Goal: Transaction & Acquisition: Purchase product/service

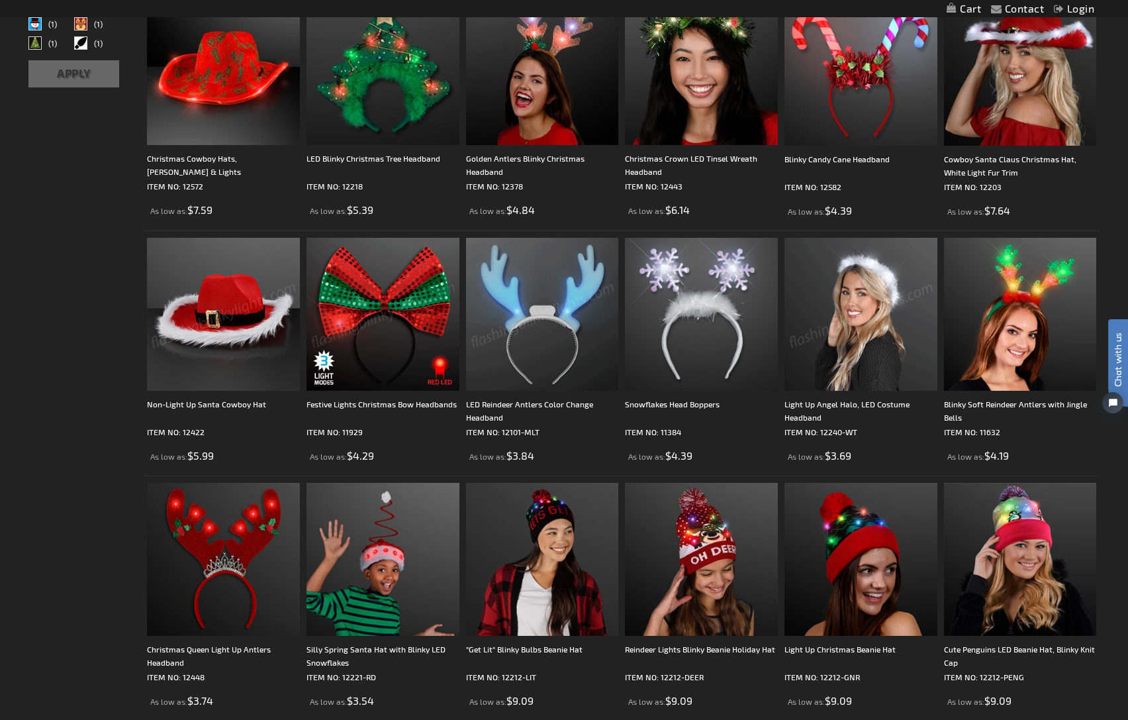
scroll to position [331, 0]
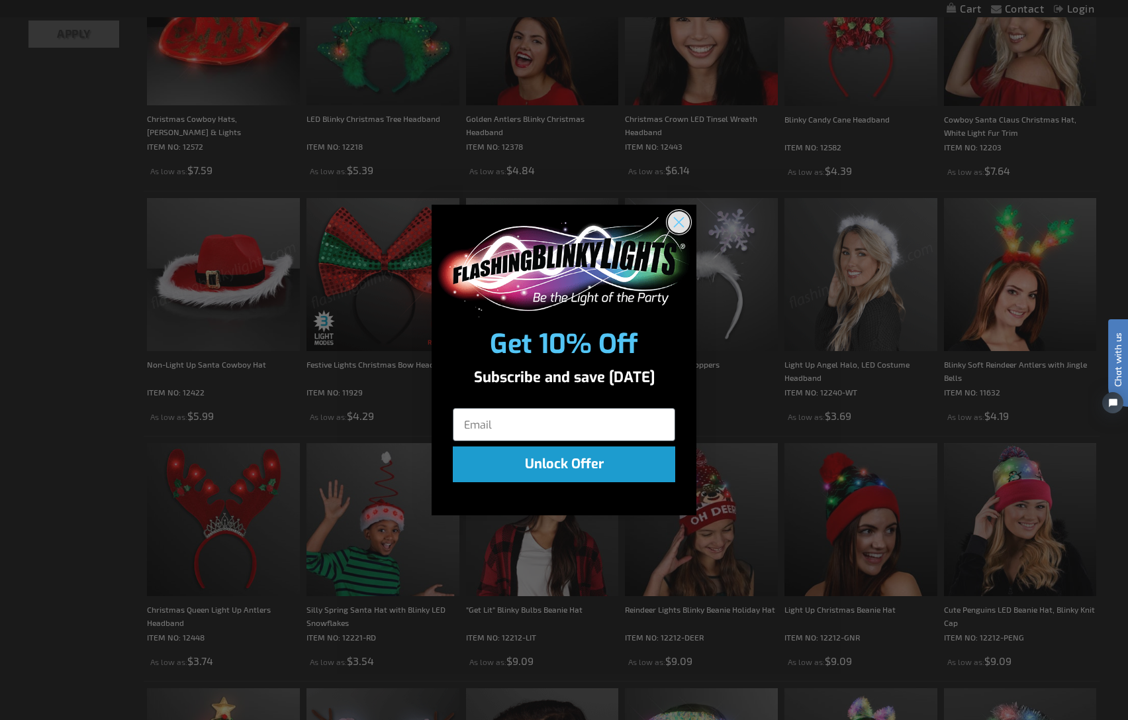
click at [677, 218] on circle "Close dialog" at bounding box center [679, 222] width 22 height 22
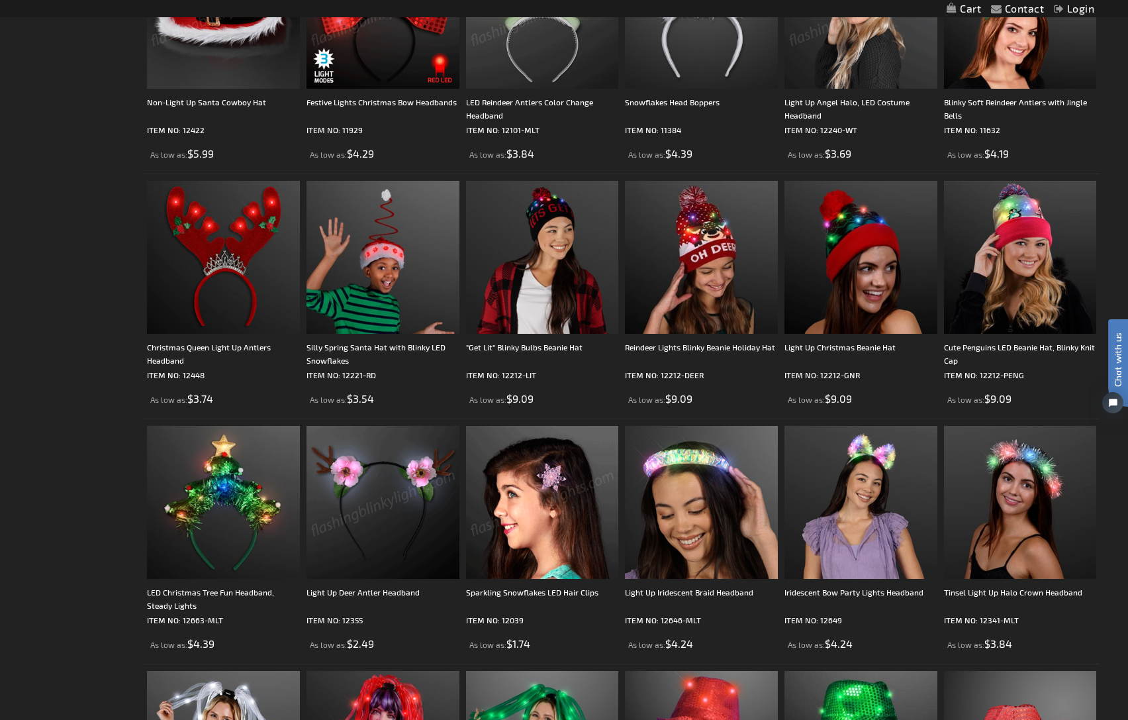
scroll to position [596, 0]
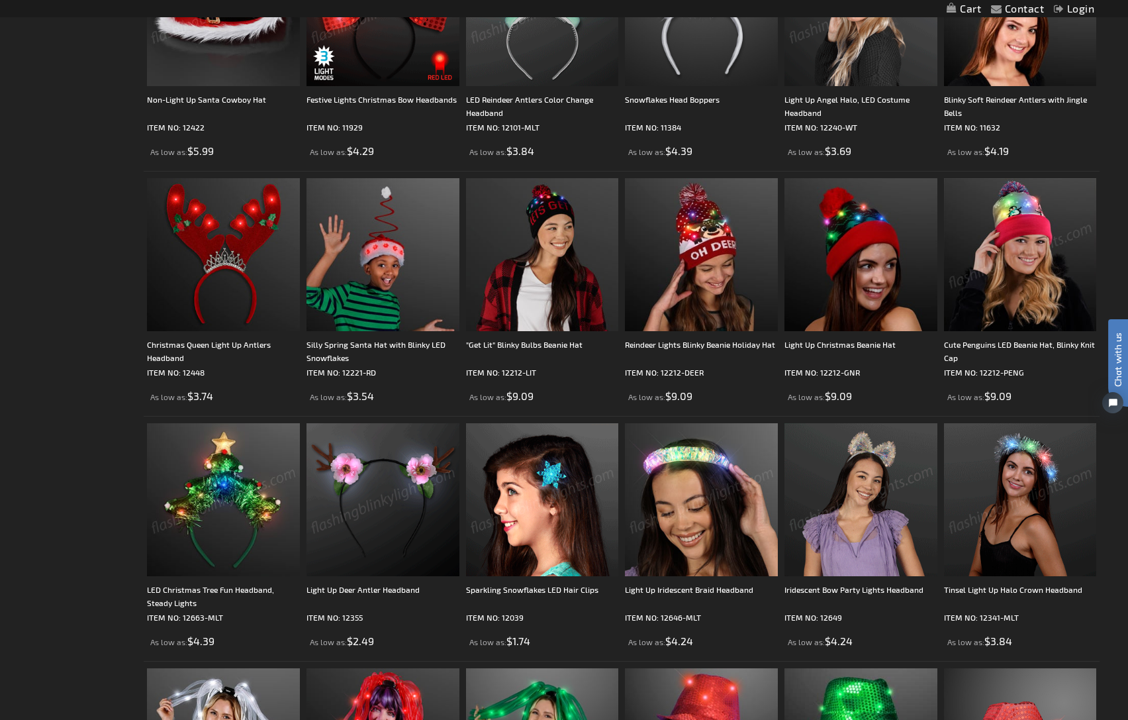
click at [1023, 291] on img at bounding box center [1020, 254] width 153 height 153
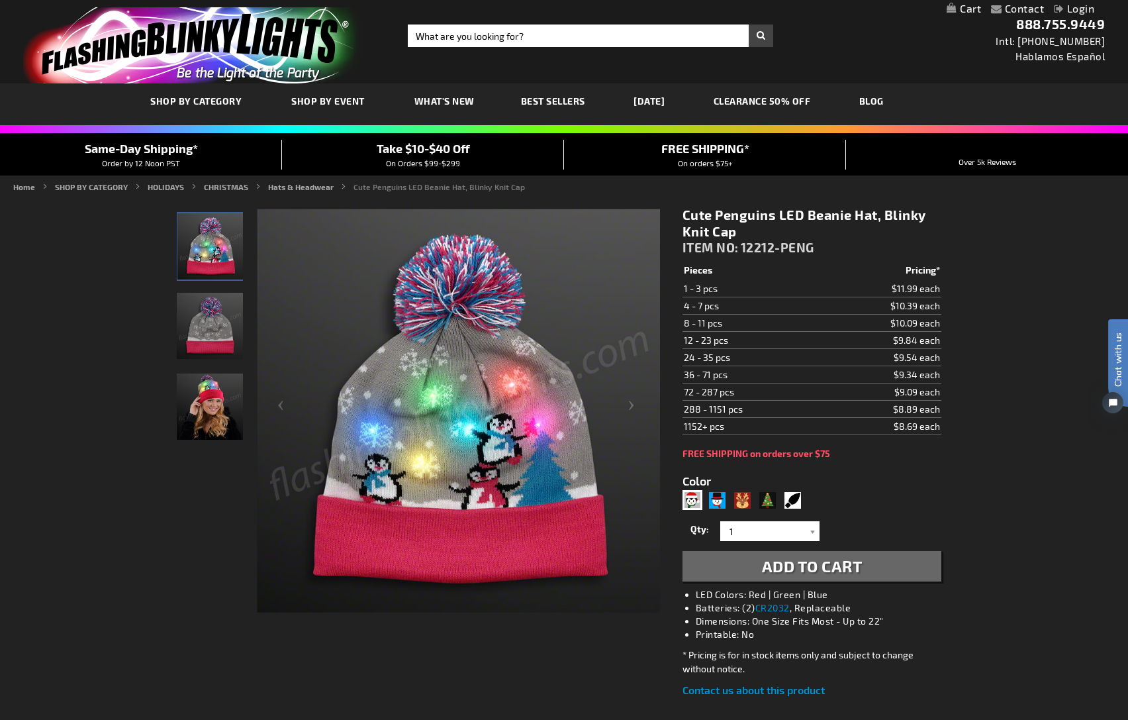
click at [197, 337] on img "Cute Penguins LED Beanie Hat" at bounding box center [210, 326] width 66 height 66
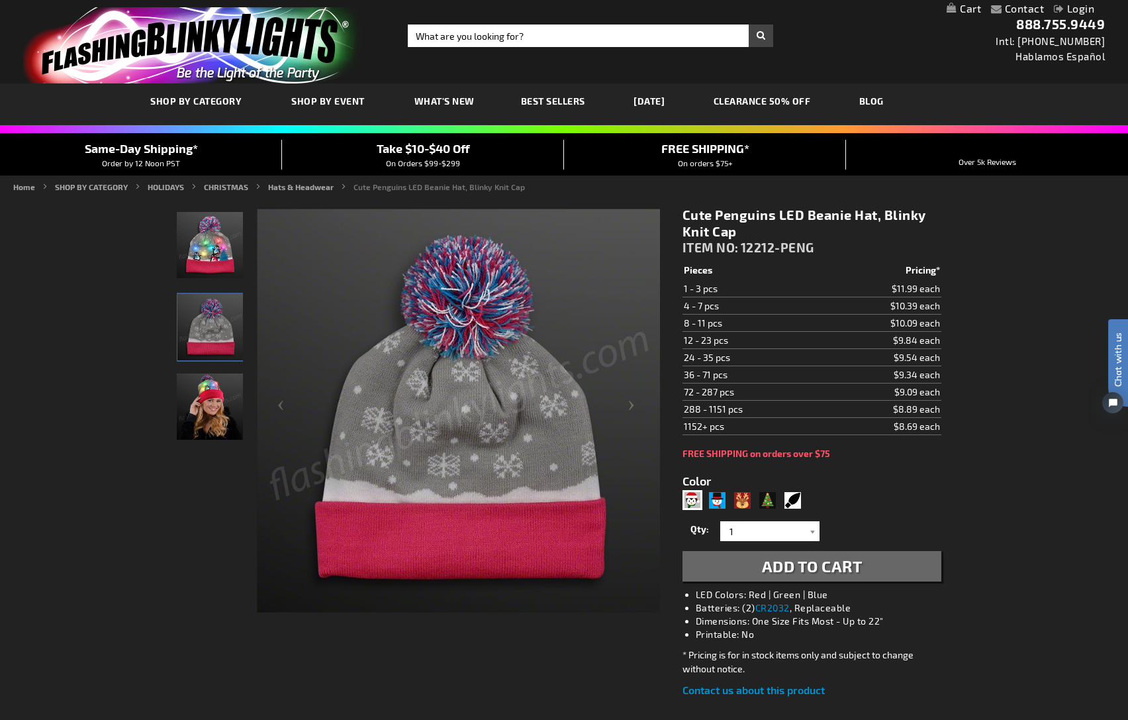
click at [200, 407] on img "Woman wearing Cute Penguins LED Beanie Hat" at bounding box center [210, 407] width 66 height 66
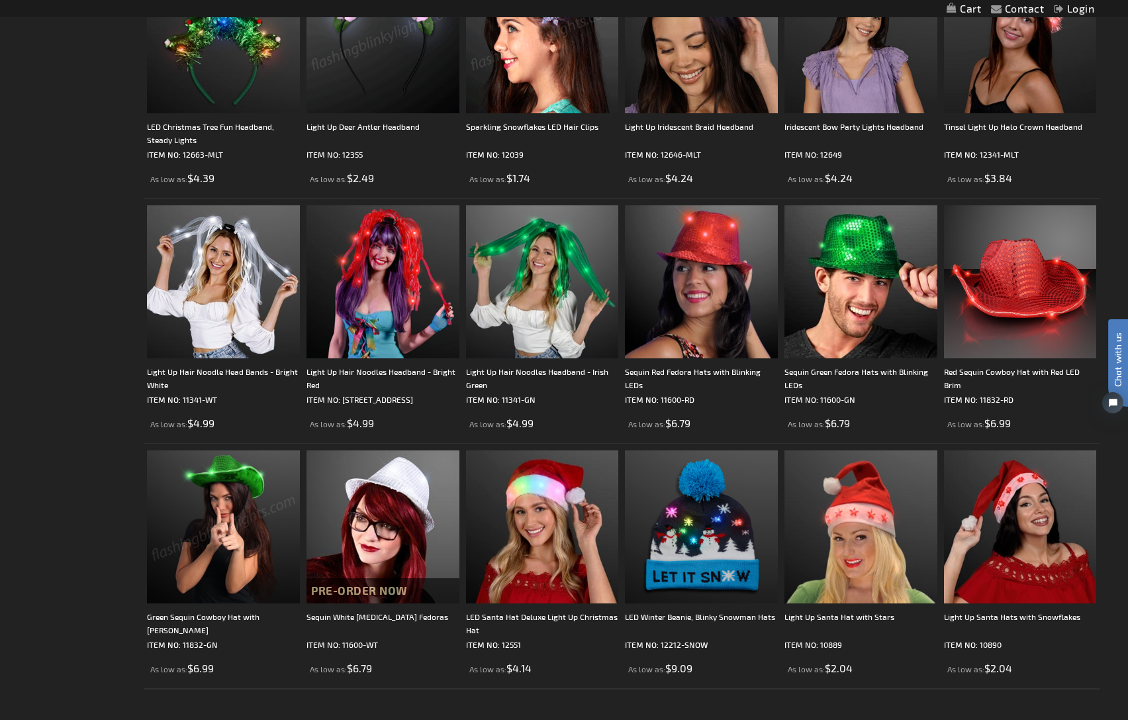
scroll to position [1060, 0]
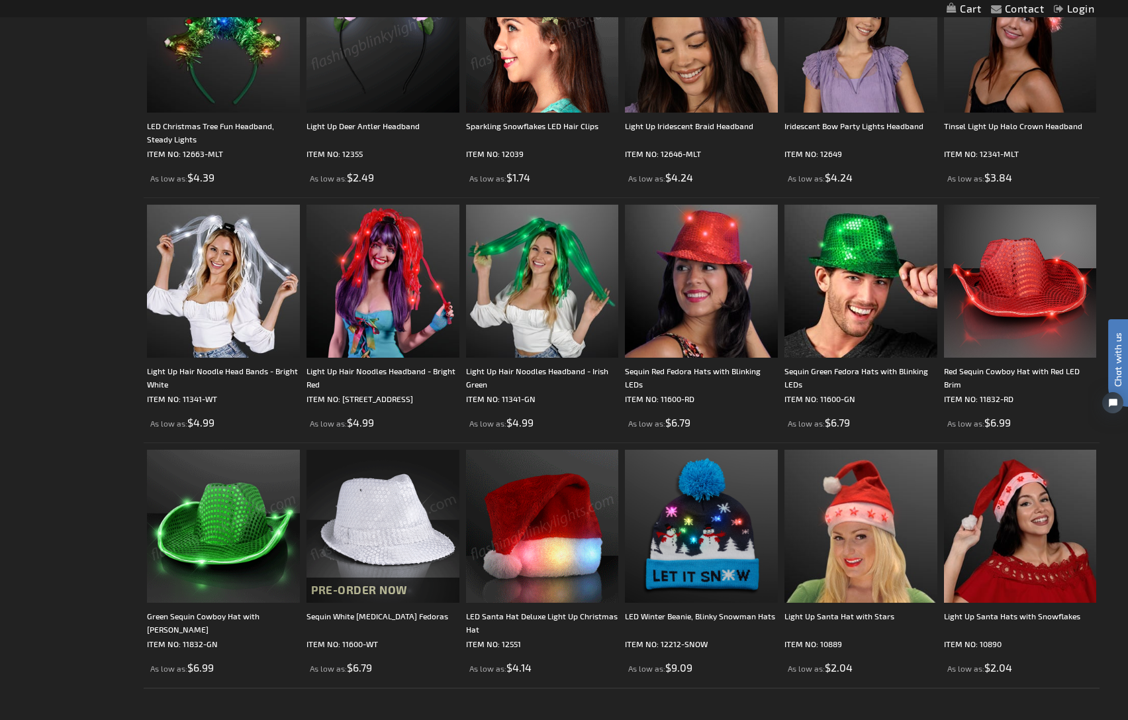
click at [481, 549] on img at bounding box center [542, 526] width 153 height 153
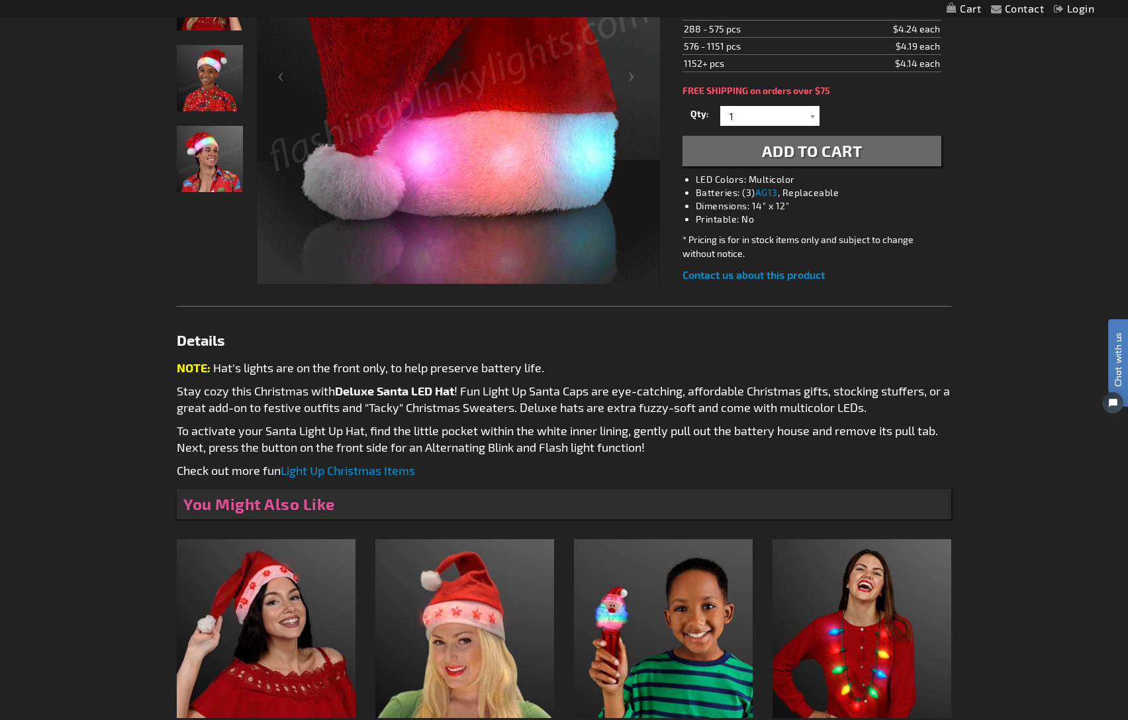
scroll to position [331, 0]
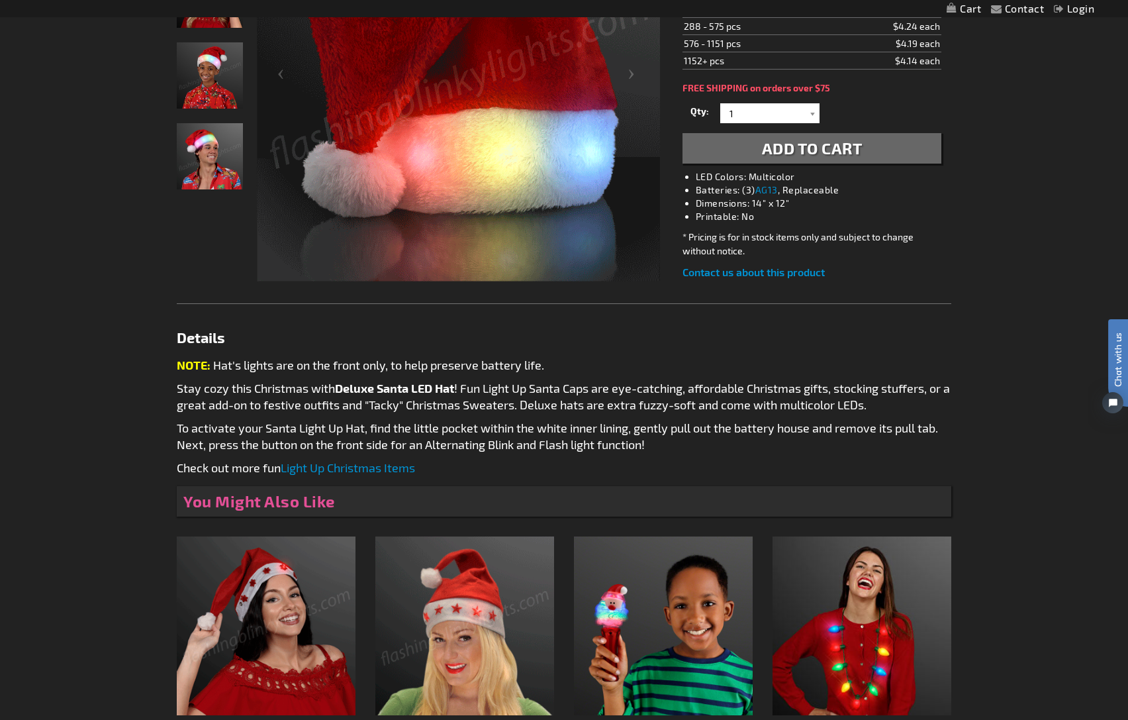
click at [347, 469] on link "Light Up Christmas Items" at bounding box center [348, 467] width 134 height 15
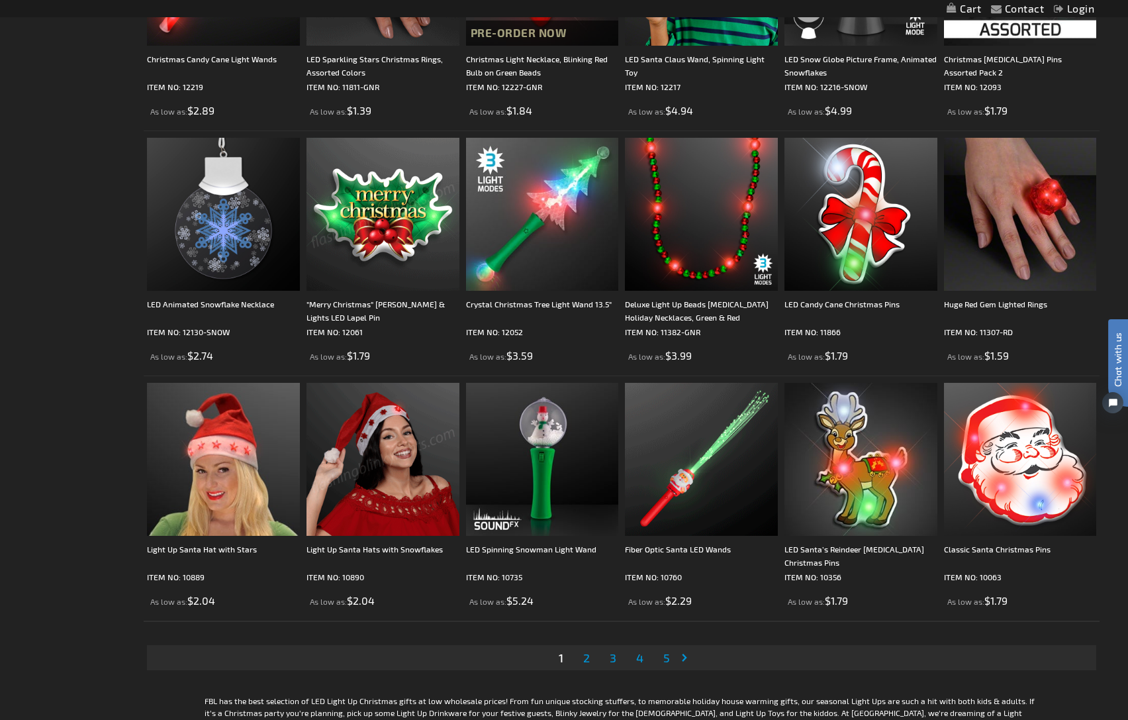
scroll to position [2318, 0]
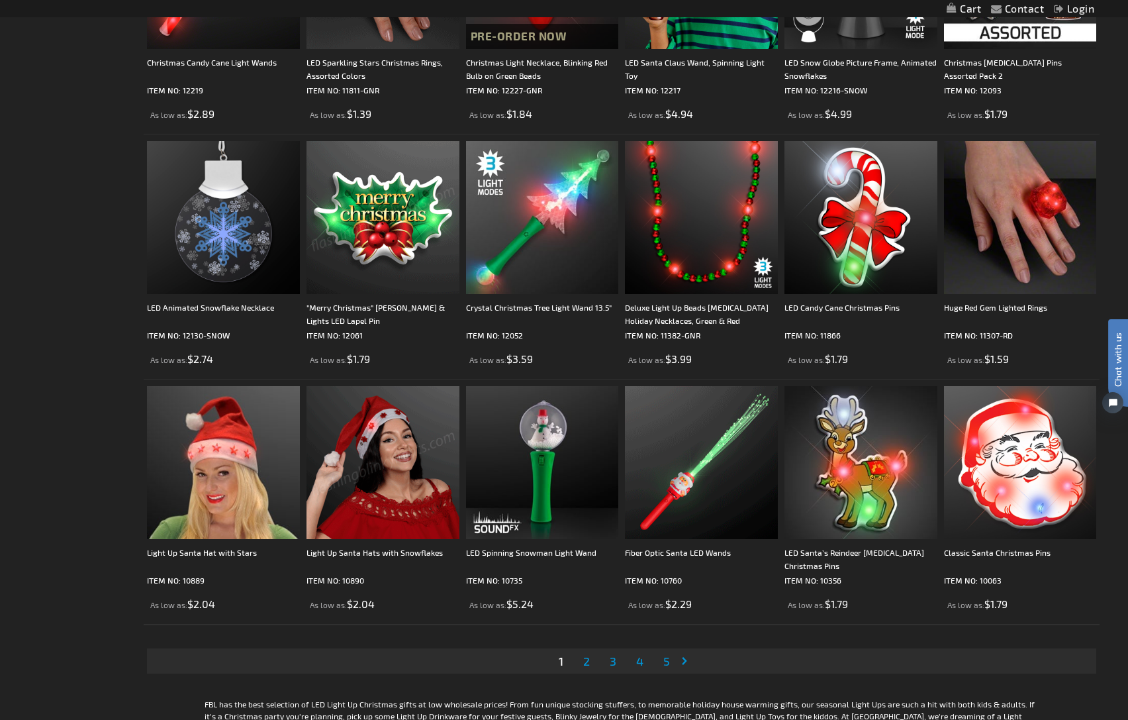
click at [371, 481] on img at bounding box center [383, 462] width 153 height 153
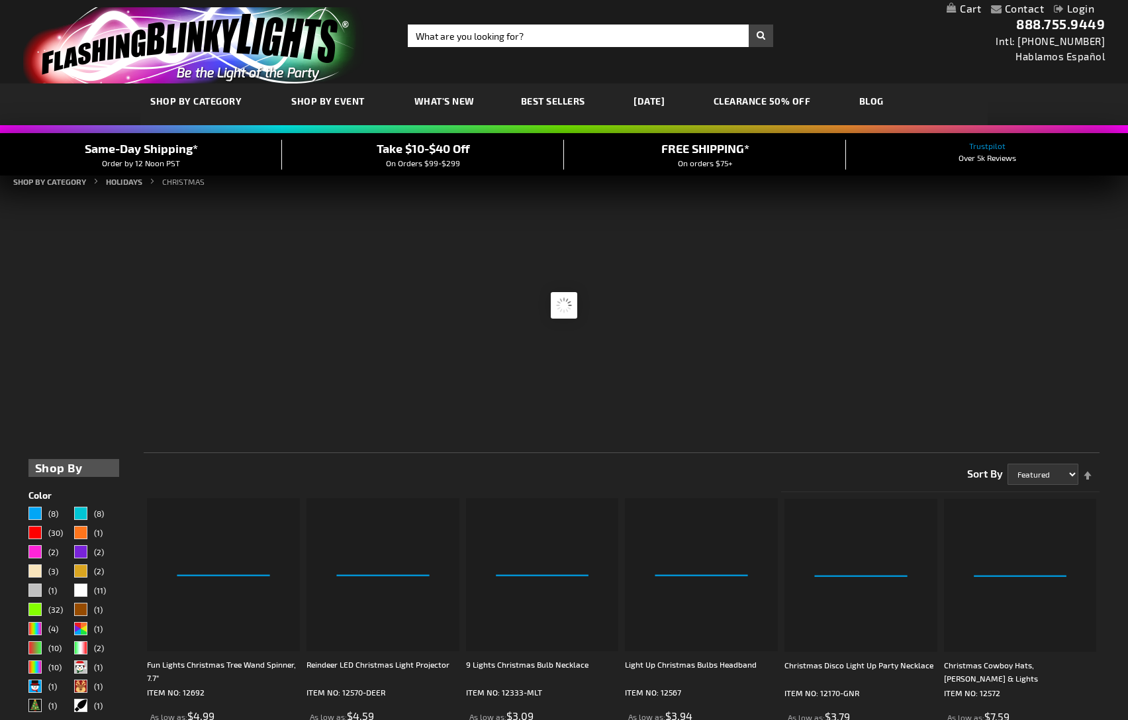
scroll to position [2316, 0]
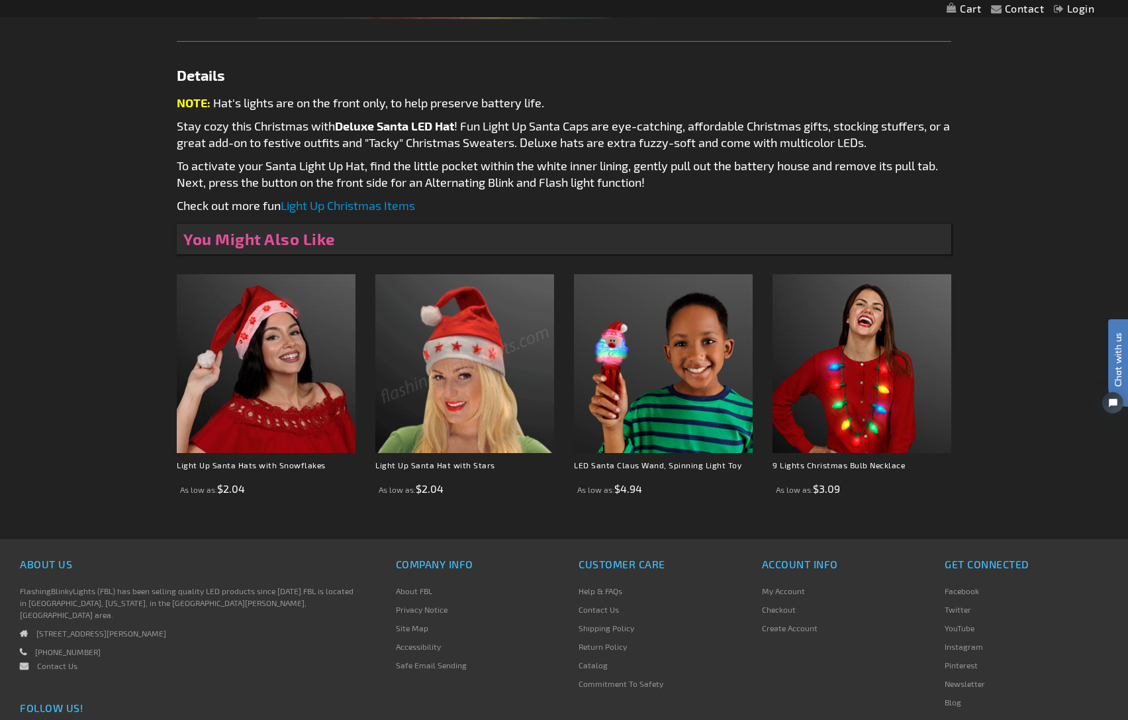
scroll to position [596, 0]
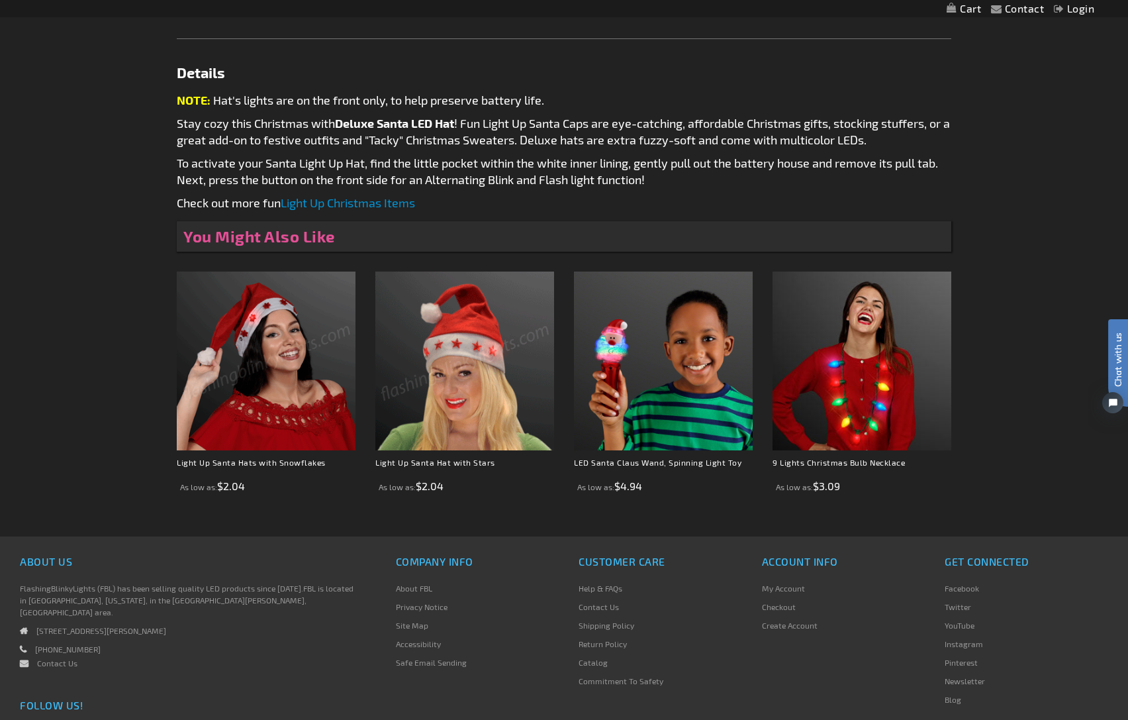
click at [279, 389] on img at bounding box center [266, 361] width 179 height 179
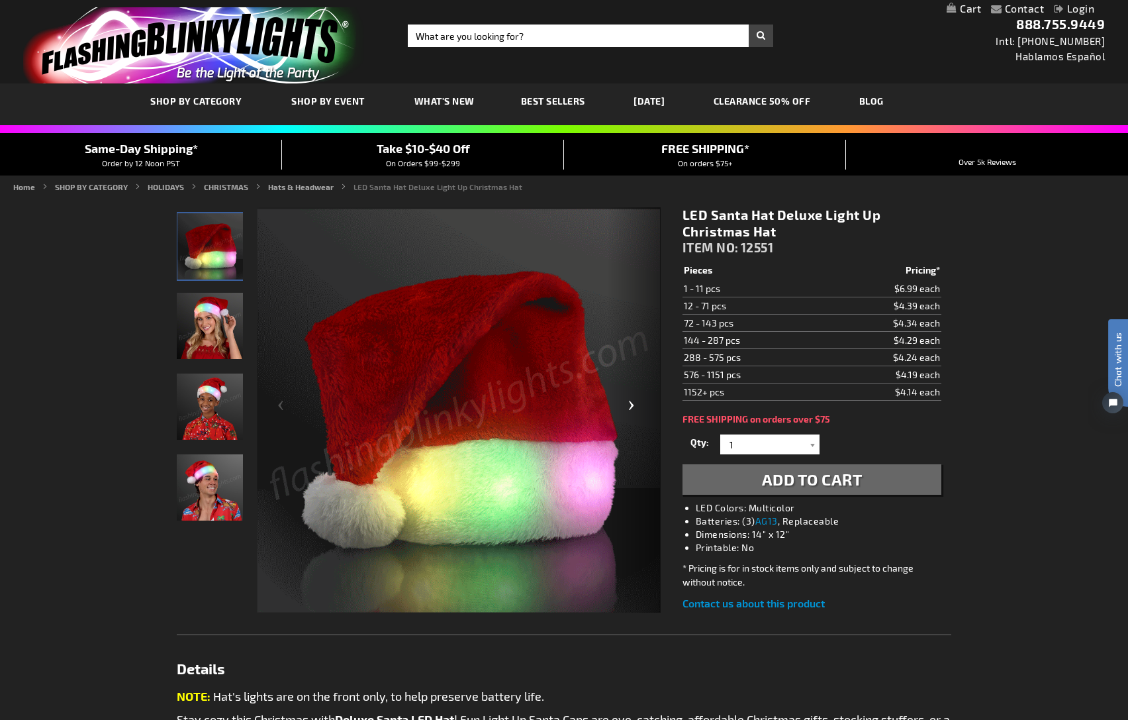
click at [630, 411] on div "Next" at bounding box center [634, 410] width 53 height 407
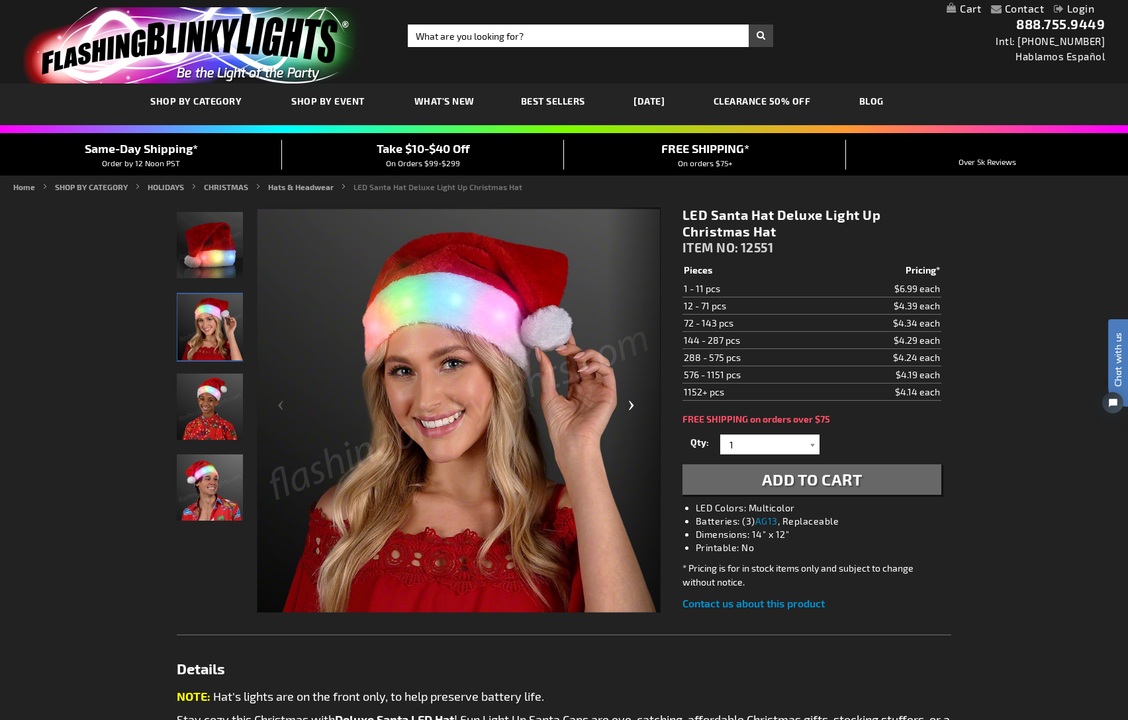
click at [630, 411] on div "Next" at bounding box center [634, 410] width 53 height 407
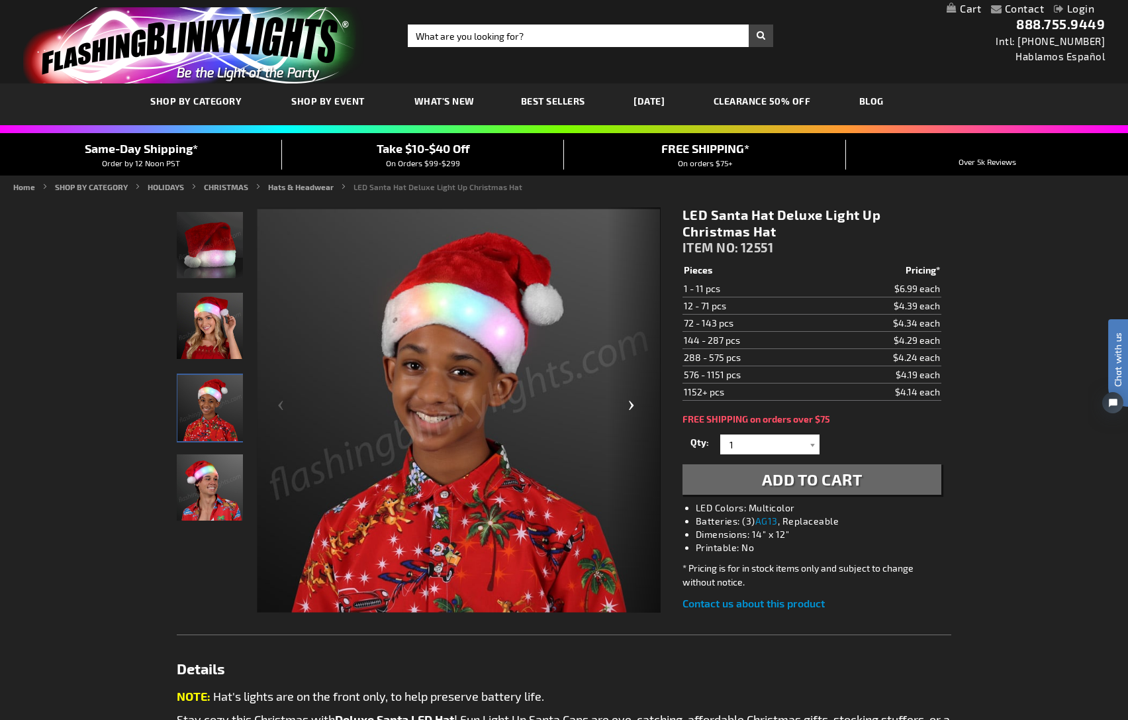
click at [630, 411] on div "Next" at bounding box center [634, 410] width 53 height 407
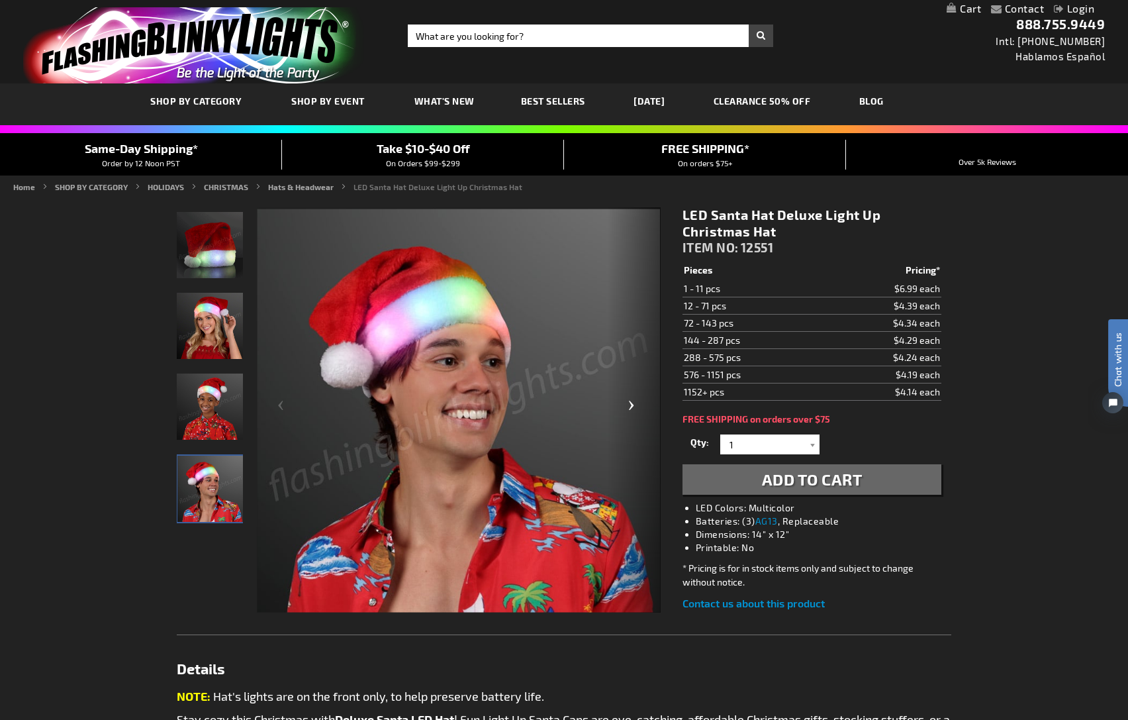
click at [630, 411] on div "Next" at bounding box center [634, 410] width 53 height 407
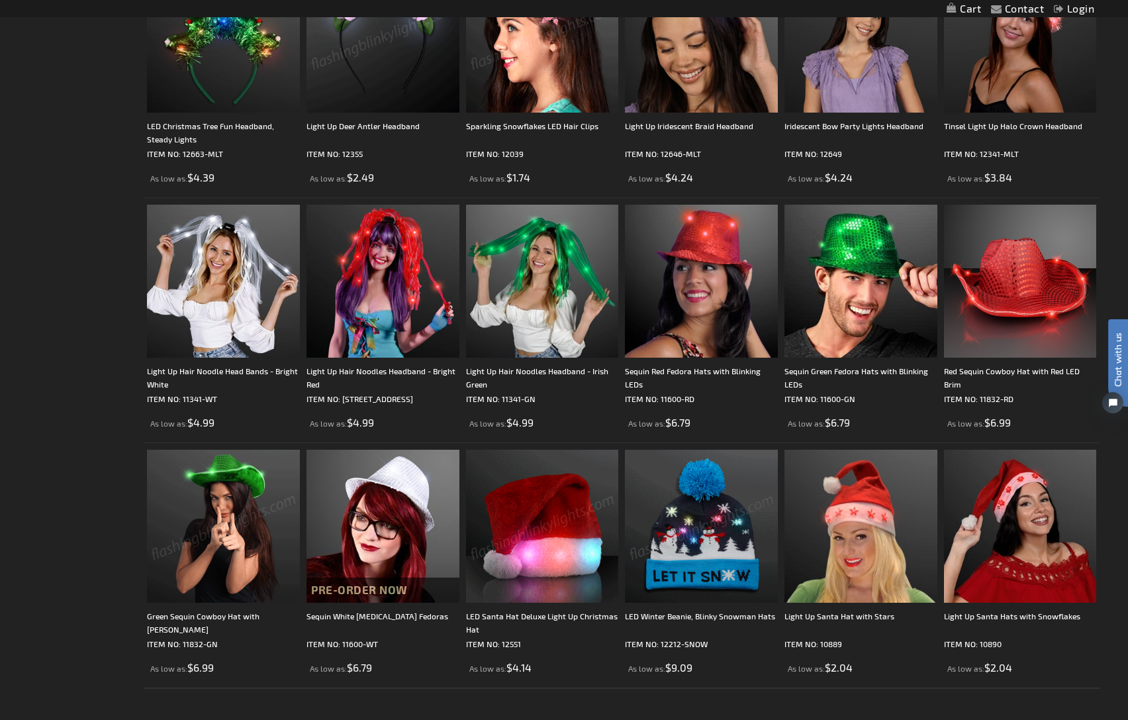
click at [705, 526] on img at bounding box center [701, 526] width 153 height 153
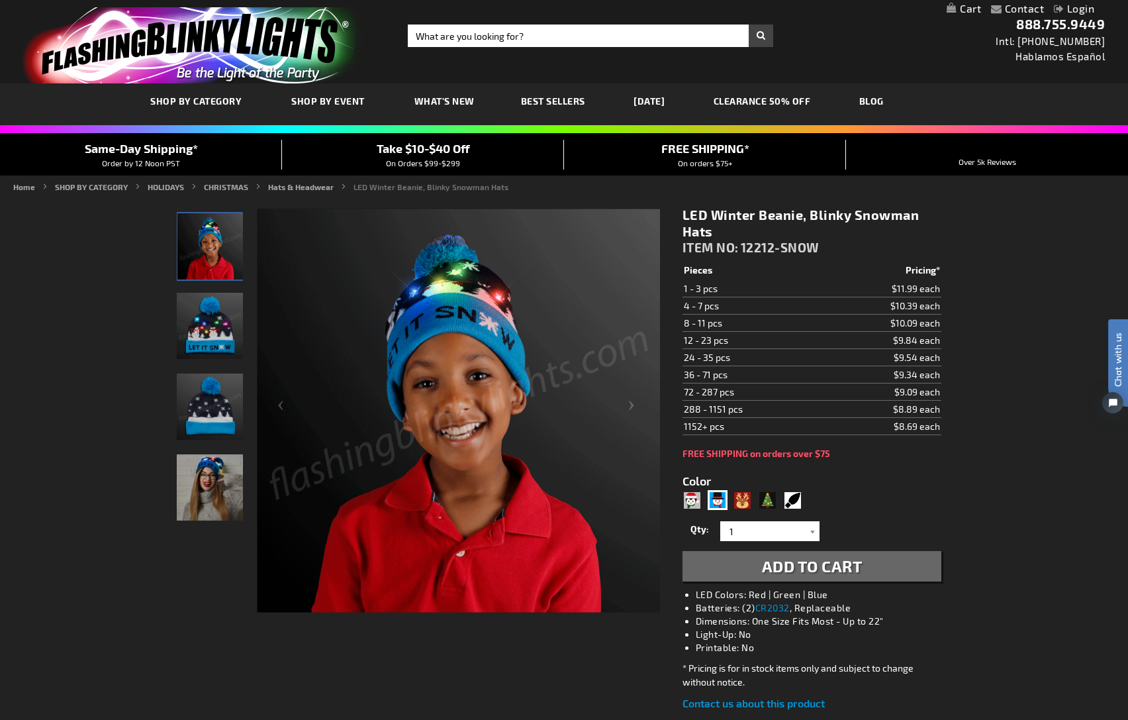
click at [203, 348] on img "LED Light Up Snowman Beanie" at bounding box center [210, 326] width 66 height 66
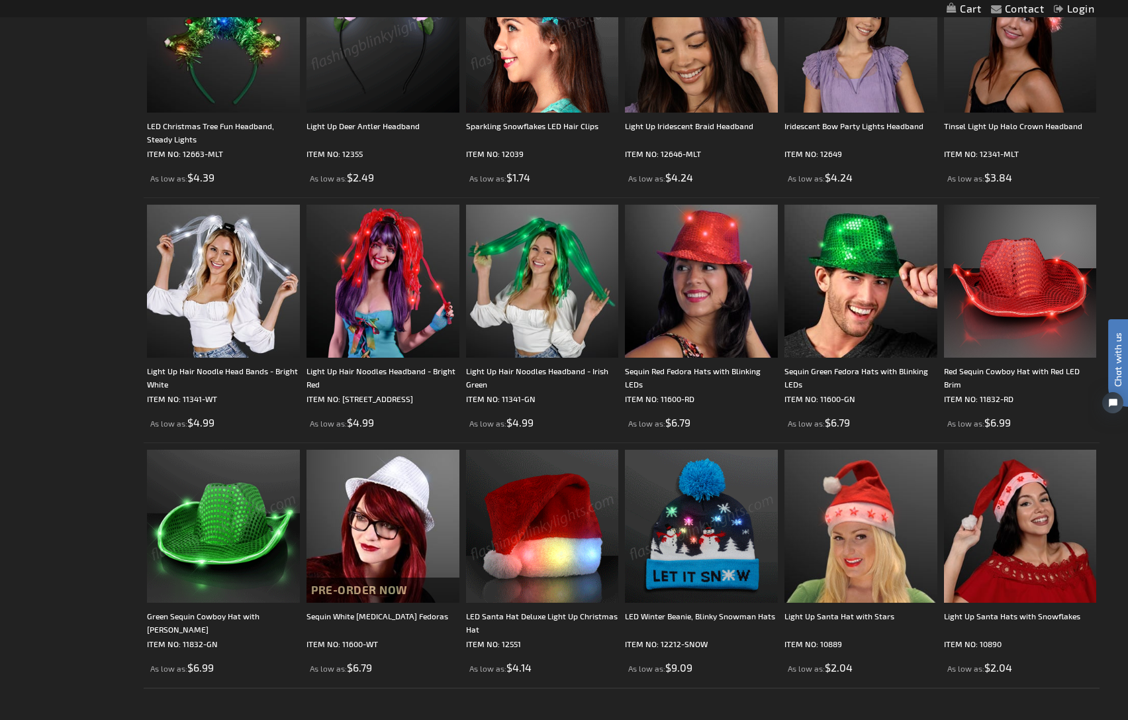
click at [678, 540] on img at bounding box center [701, 526] width 153 height 153
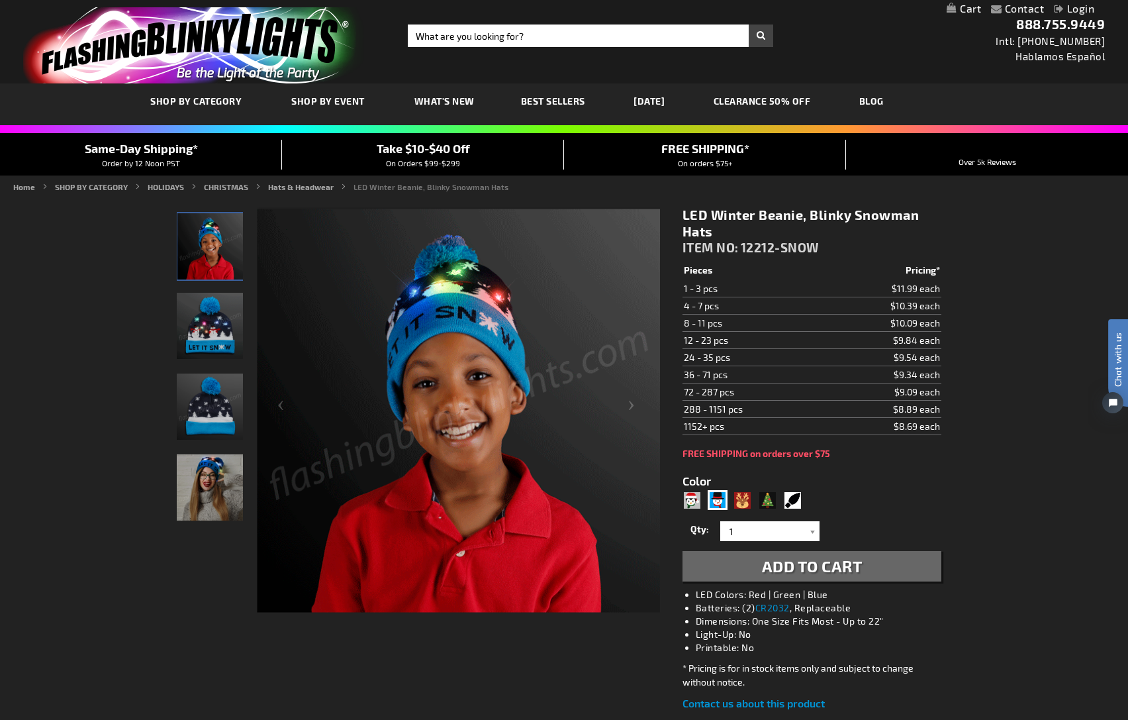
click at [189, 481] on img "LED Light Up Snowman Beanie" at bounding box center [210, 487] width 66 height 66
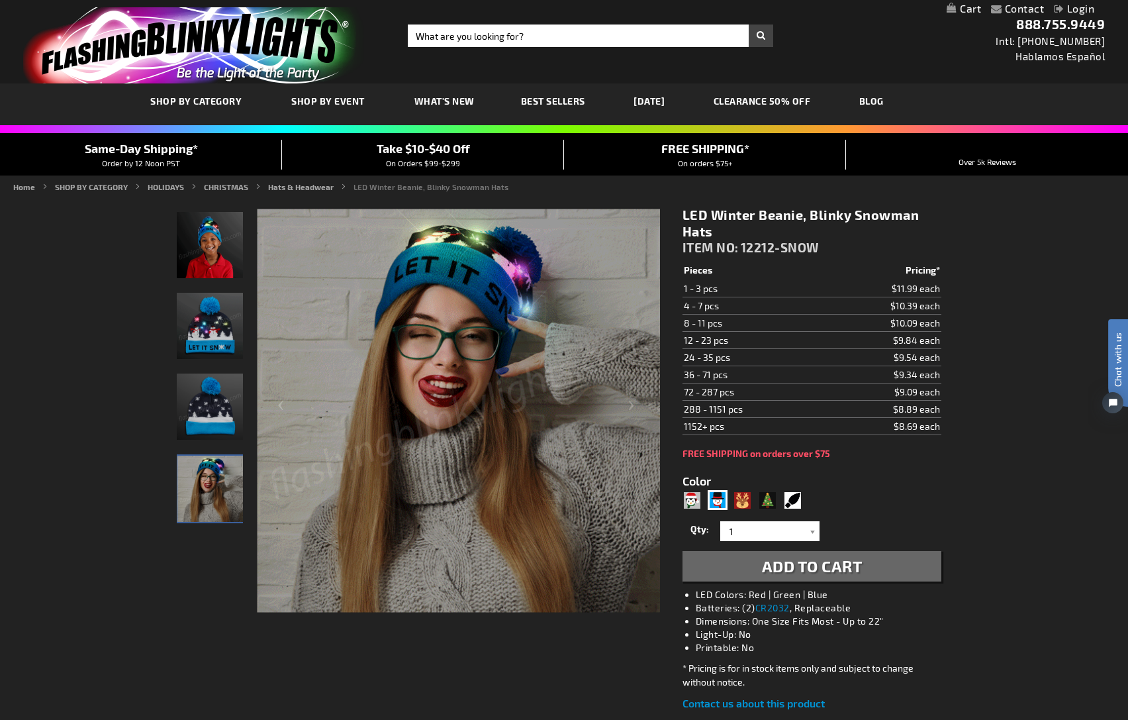
click at [203, 345] on img "LED Light Up Snowman Beanie" at bounding box center [210, 326] width 66 height 66
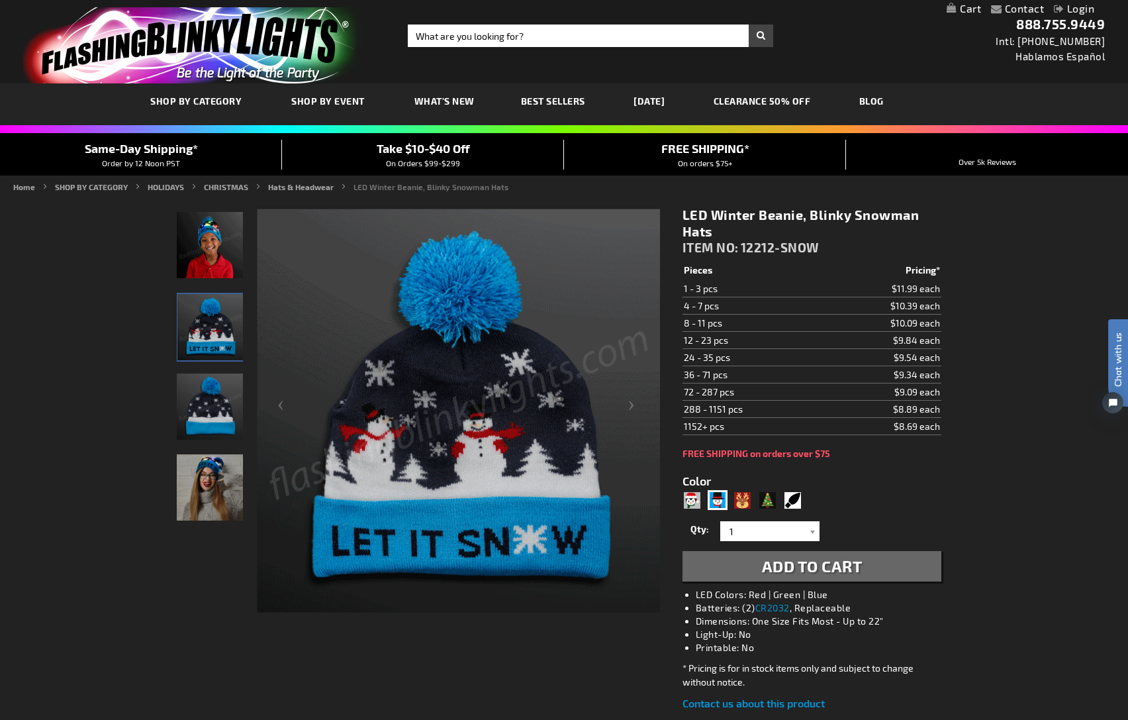
click at [205, 417] on img "LED Light Up Snowman Beanie" at bounding box center [210, 407] width 66 height 66
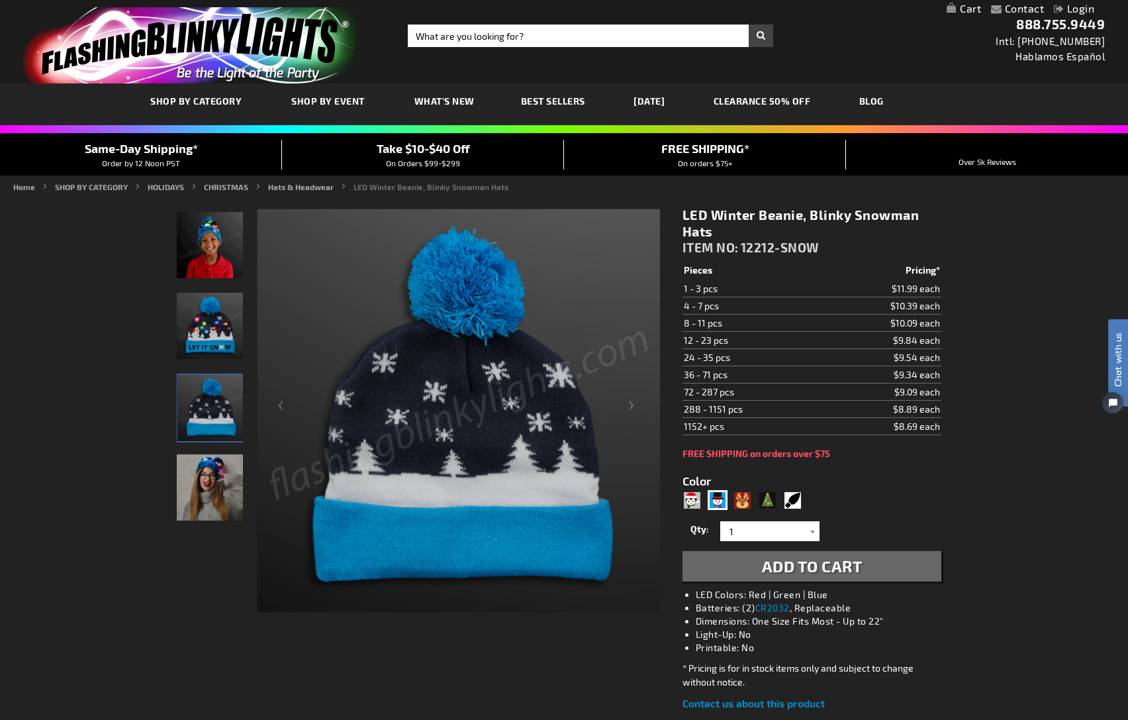
click at [211, 349] on img "LED Light Up Snowman Beanie" at bounding box center [210, 326] width 66 height 66
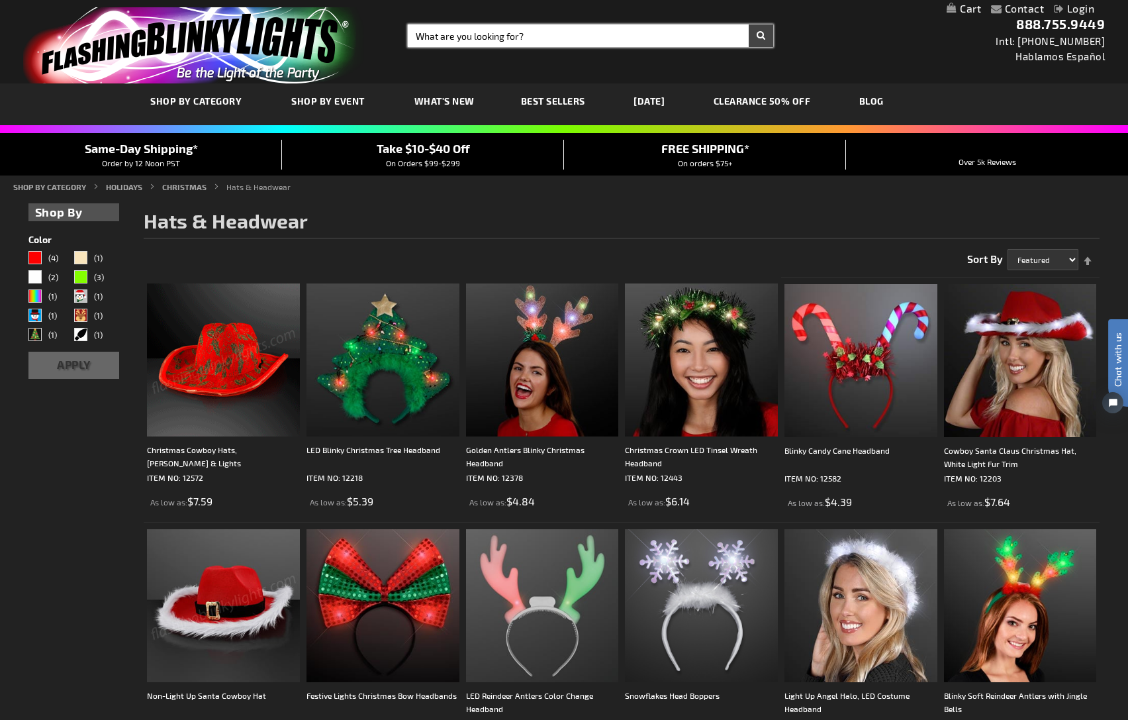
click at [588, 34] on input "Search" at bounding box center [591, 36] width 366 height 23
type input "christmas light up beanies"
click at [749, 25] on button "Search" at bounding box center [761, 36] width 25 height 23
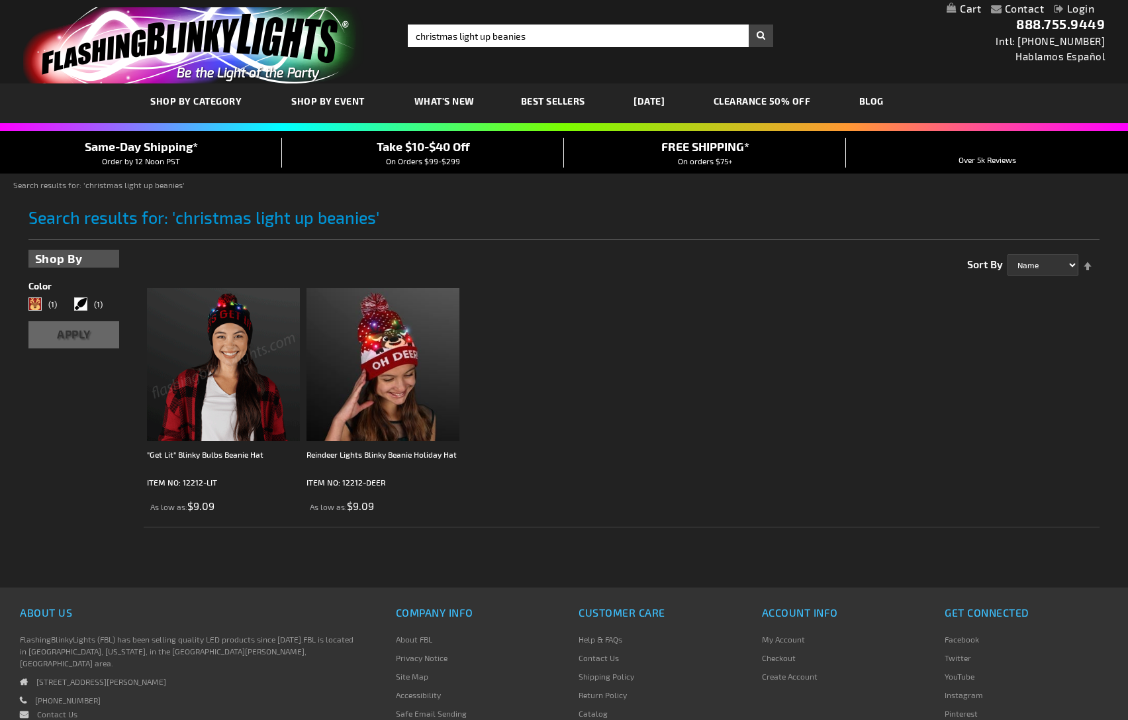
click at [237, 355] on img at bounding box center [223, 364] width 153 height 153
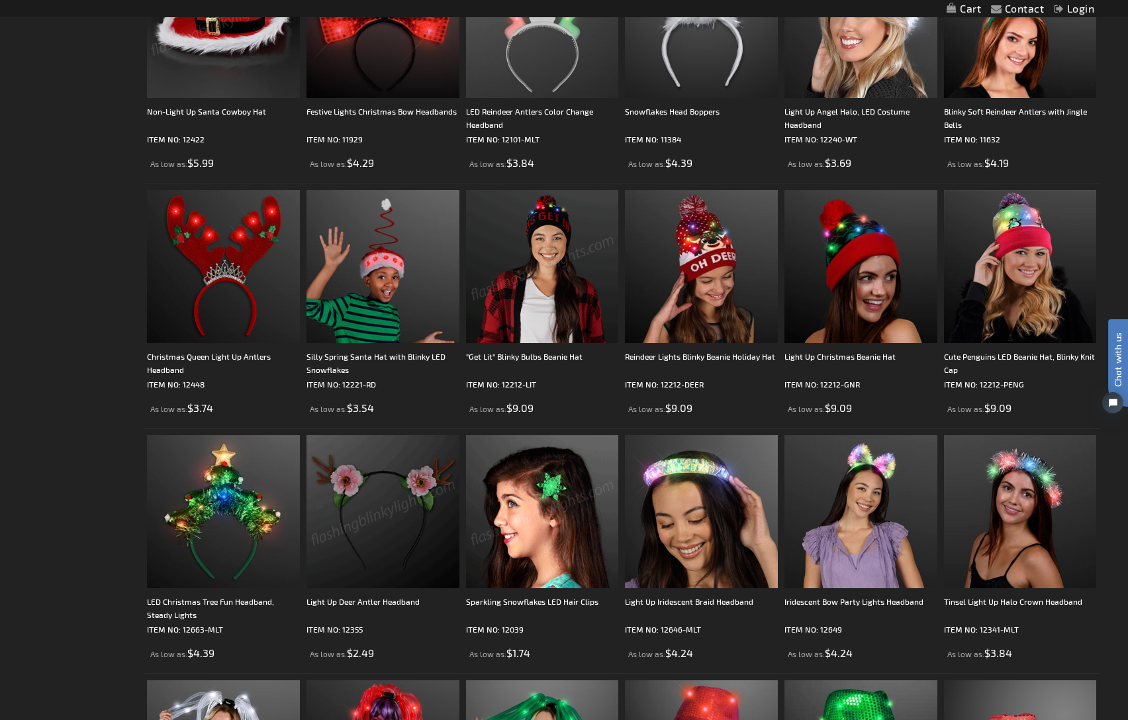
scroll to position [596, 0]
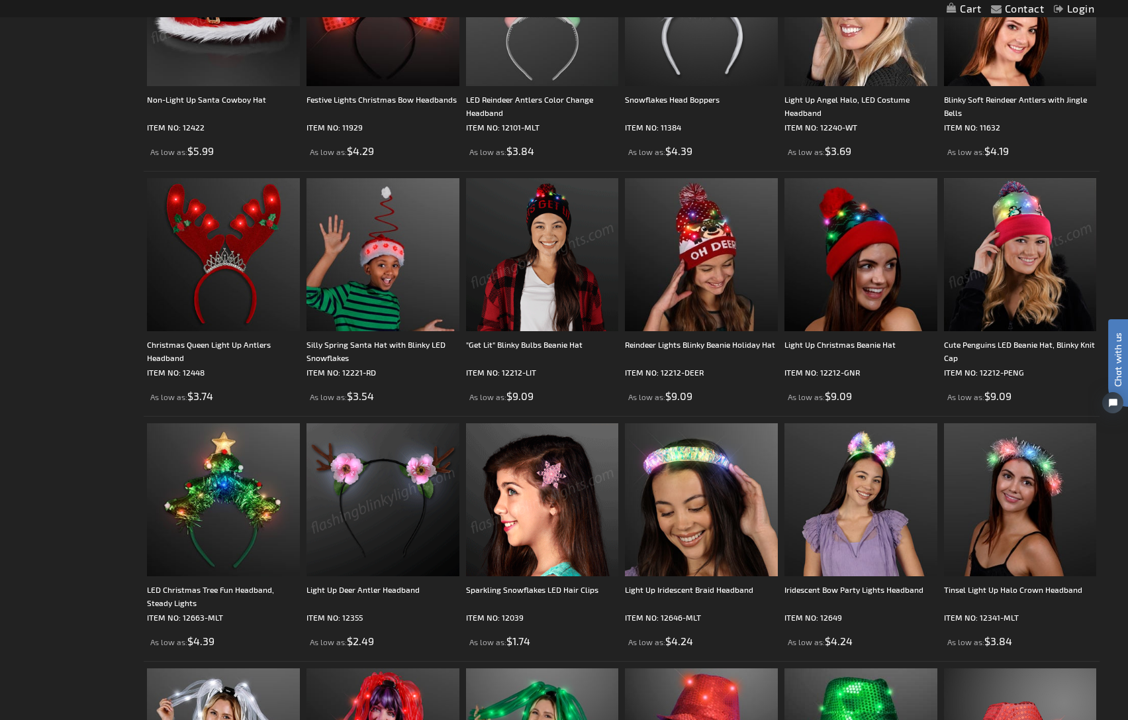
click at [1019, 227] on img at bounding box center [1020, 254] width 153 height 153
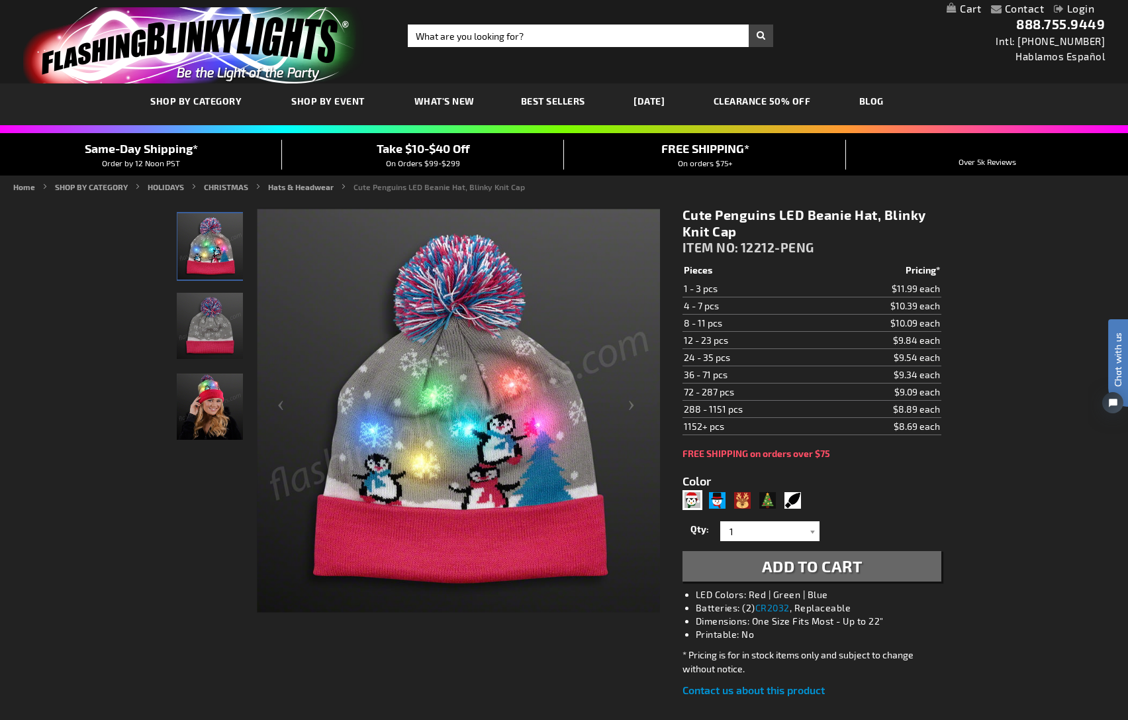
click at [209, 414] on img "Woman wearing Cute Penguins LED Beanie Hat" at bounding box center [210, 407] width 66 height 66
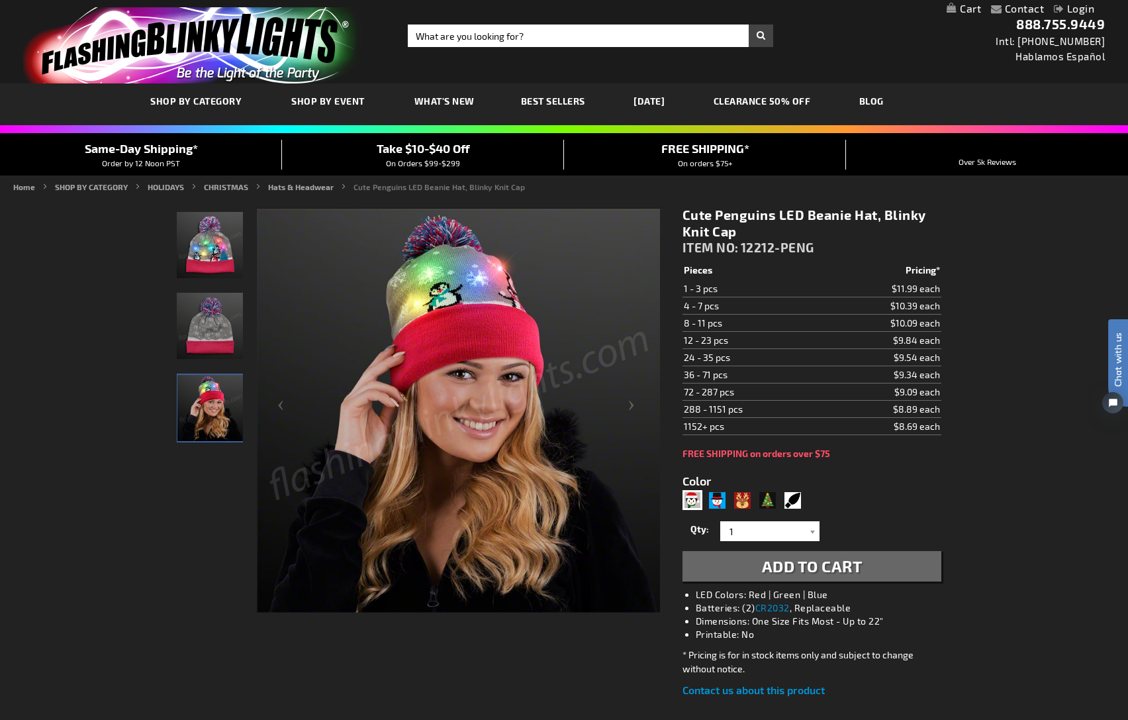
click at [195, 330] on img "Cute Penguins LED Beanie Hat" at bounding box center [210, 326] width 66 height 66
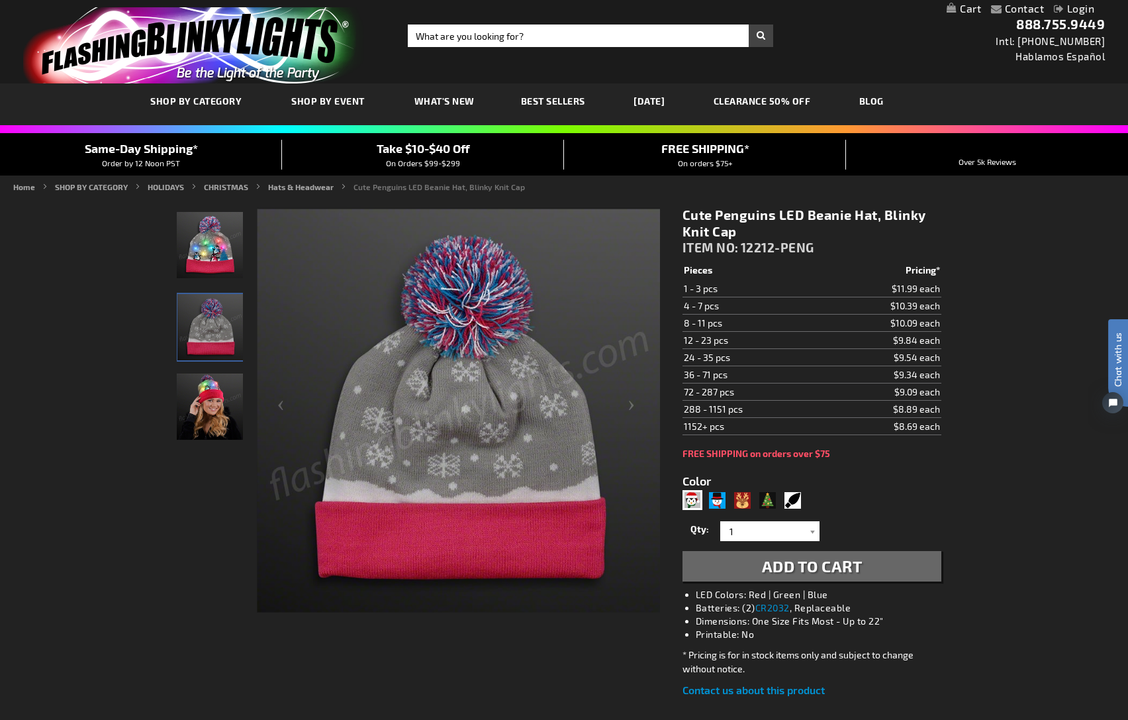
click at [201, 250] on img "Cute Penguins LED Beanie Hat" at bounding box center [210, 245] width 66 height 66
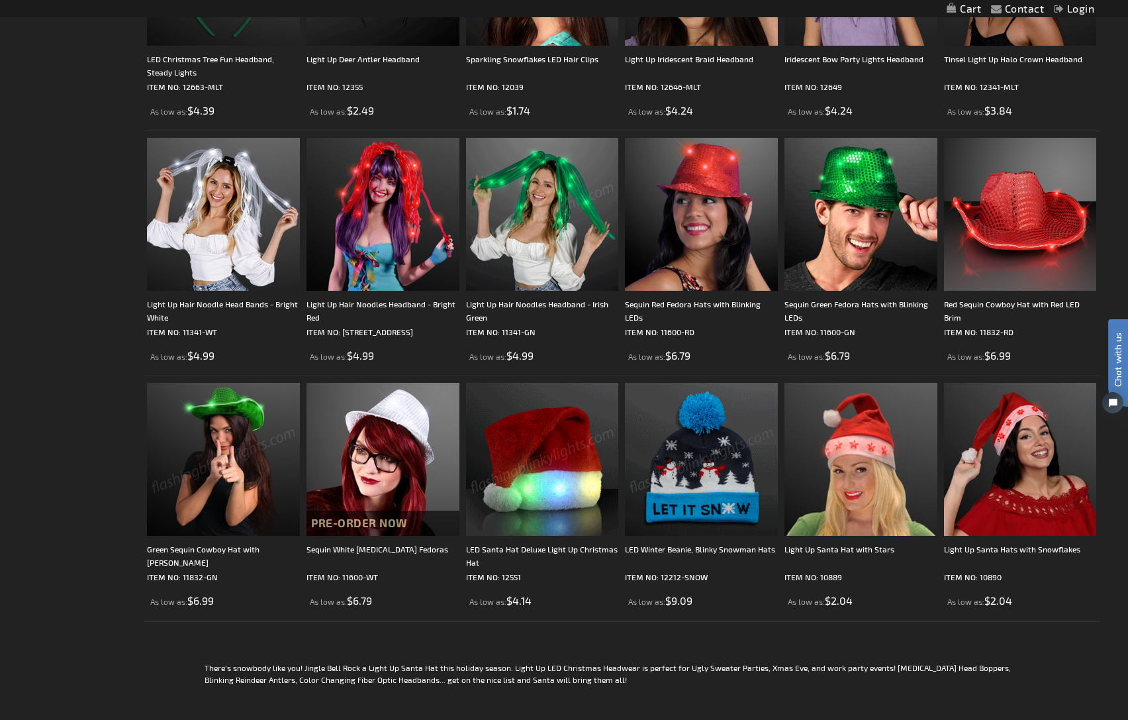
click at [736, 484] on img at bounding box center [701, 459] width 153 height 153
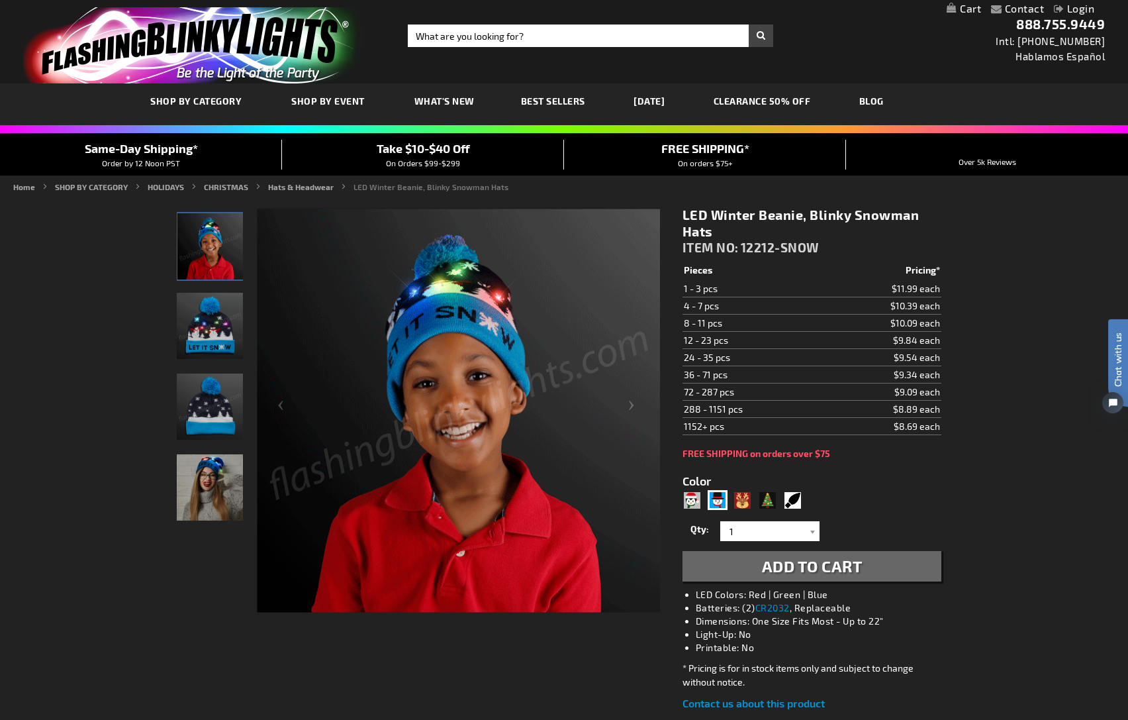
click at [201, 348] on img "LED Light Up Snowman Beanie" at bounding box center [210, 326] width 66 height 66
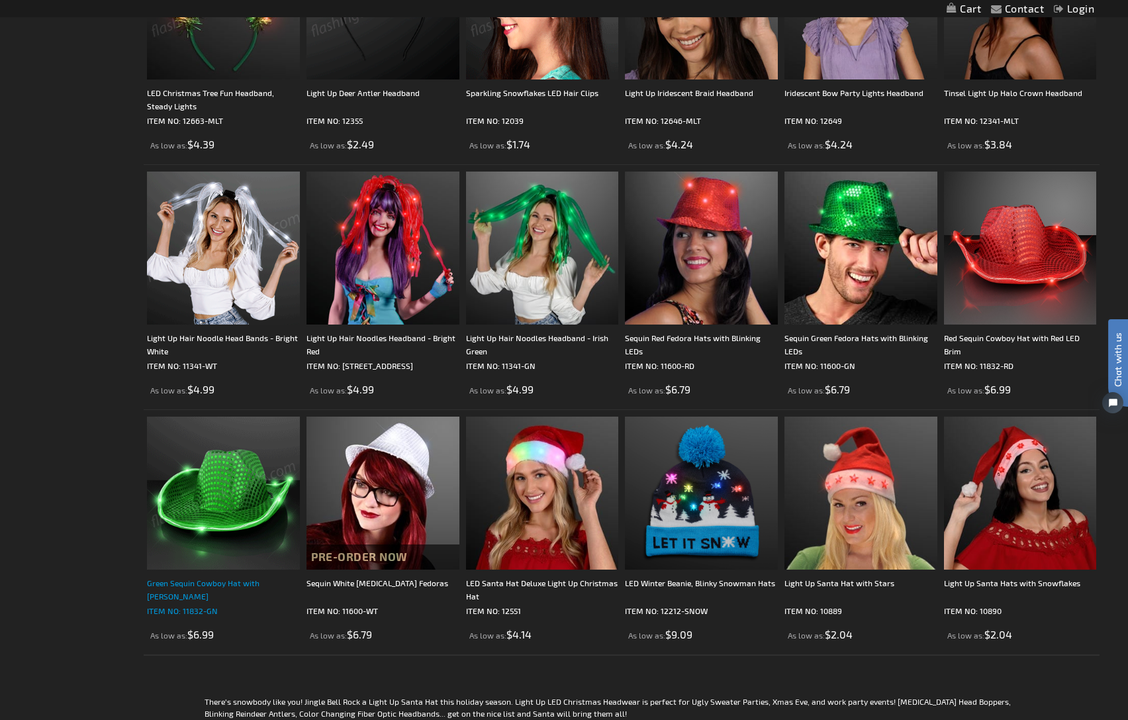
scroll to position [1060, 0]
